Goal: Register for event/course

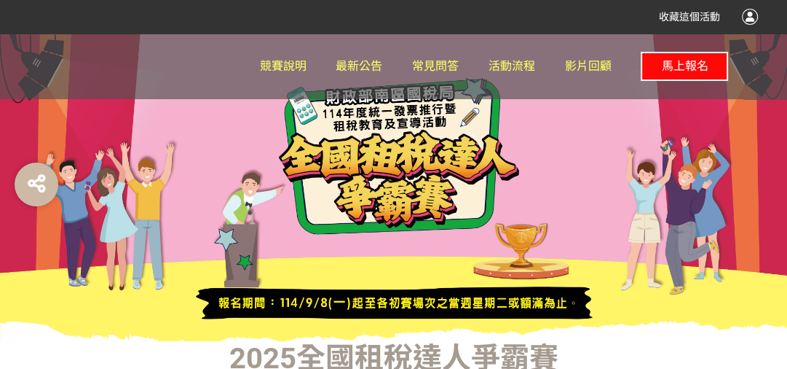
click at [706, 73] on span "馬上報名" at bounding box center [684, 66] width 47 height 14
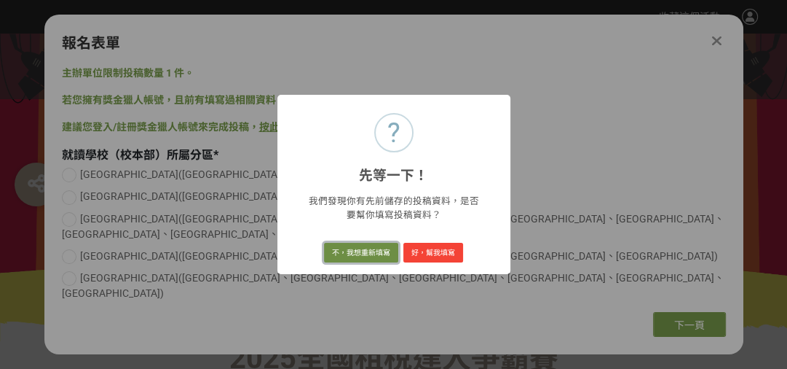
click at [367, 250] on button "不，我想重新填寫" at bounding box center [361, 253] width 74 height 20
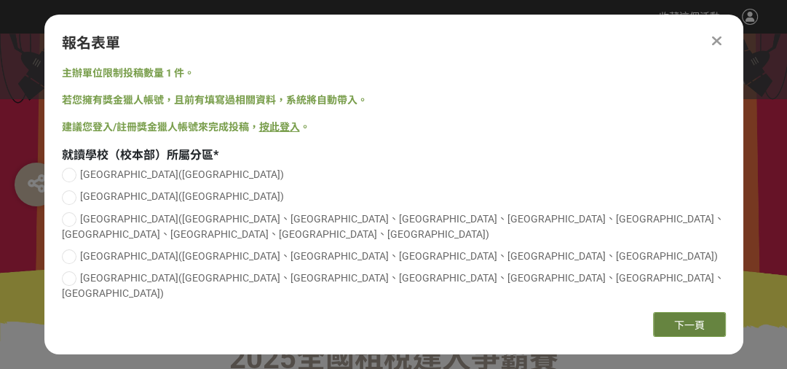
click at [675, 319] on span "下一頁" at bounding box center [690, 325] width 31 height 12
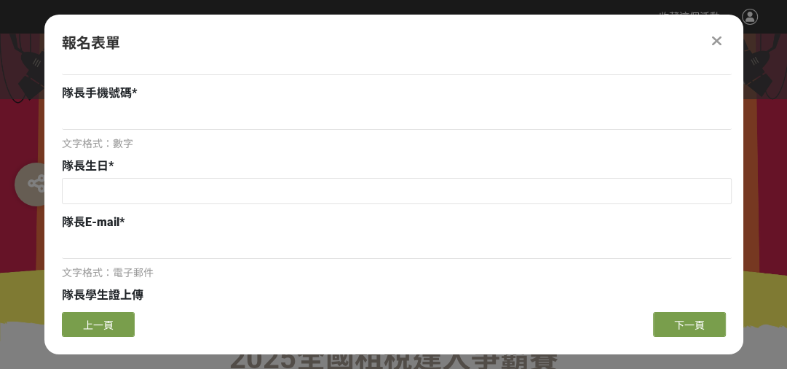
scroll to position [175, 0]
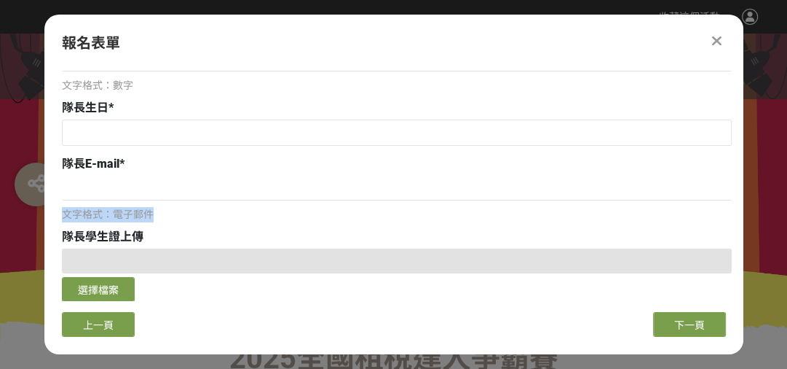
drag, startPoint x: 63, startPoint y: 213, endPoint x: 162, endPoint y: 216, distance: 99.8
click at [162, 216] on div "文字格式：電子郵件" at bounding box center [397, 214] width 670 height 15
drag, startPoint x: 64, startPoint y: 216, endPoint x: 157, endPoint y: 215, distance: 93.2
click at [157, 215] on div "文字格式：電子郵件" at bounding box center [397, 214] width 670 height 15
